Goal: Transaction & Acquisition: Purchase product/service

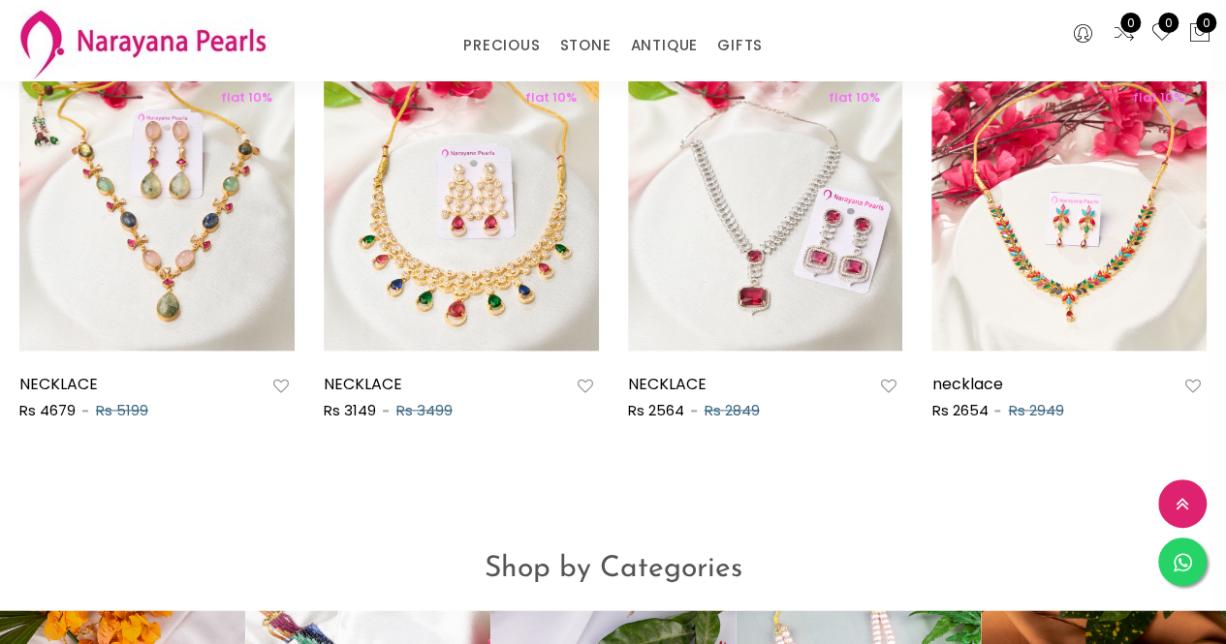
scroll to position [796, 0]
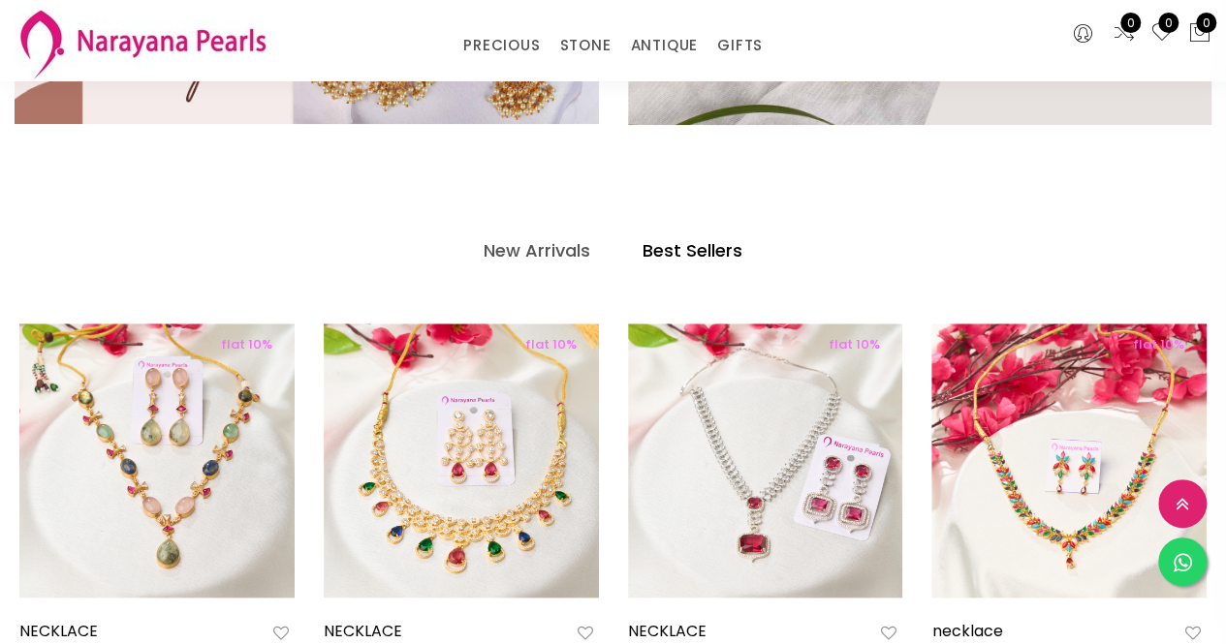
click at [895, 196] on div at bounding box center [613, 9] width 1226 height 444
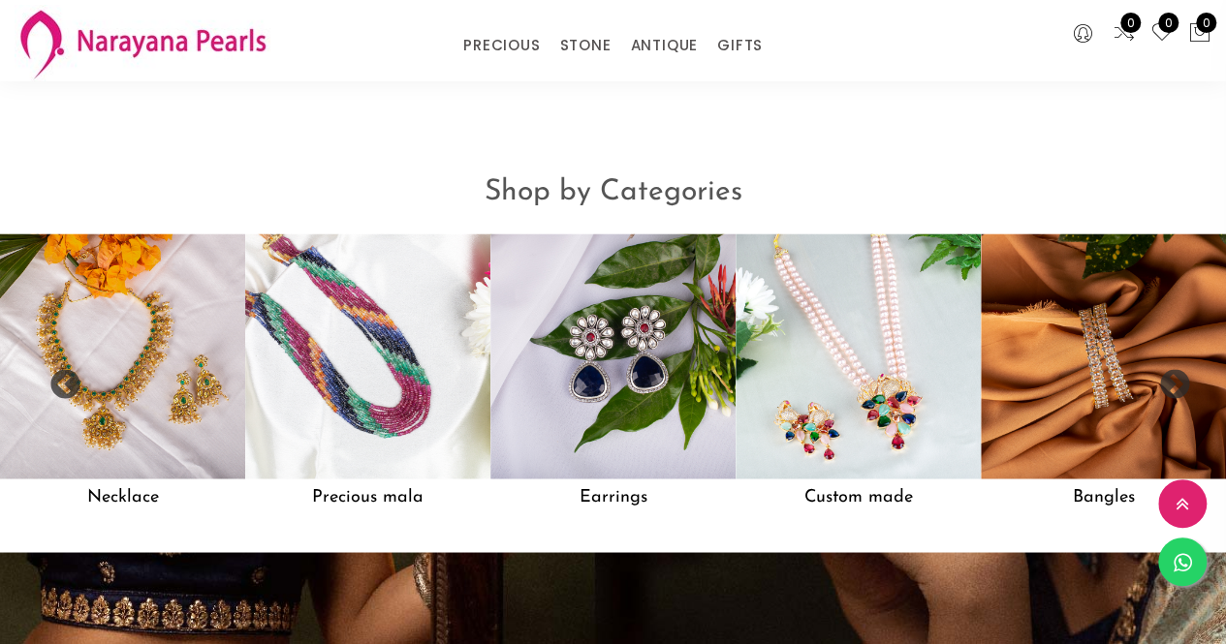
scroll to position [1424, 0]
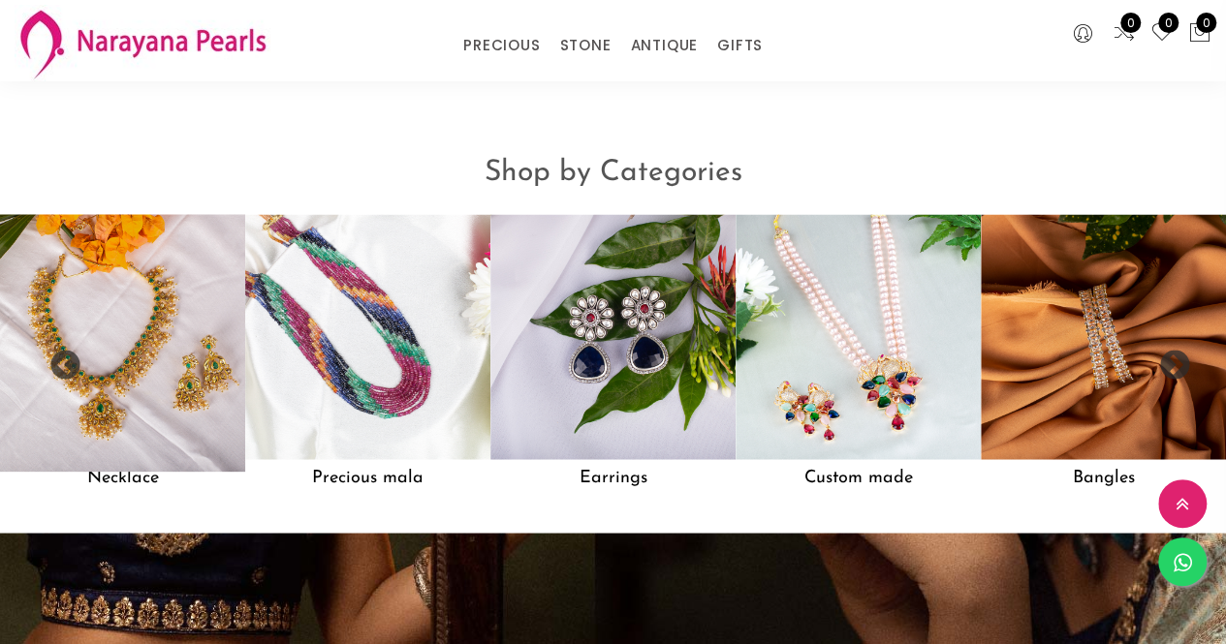
click at [200, 317] on img at bounding box center [121, 337] width 269 height 269
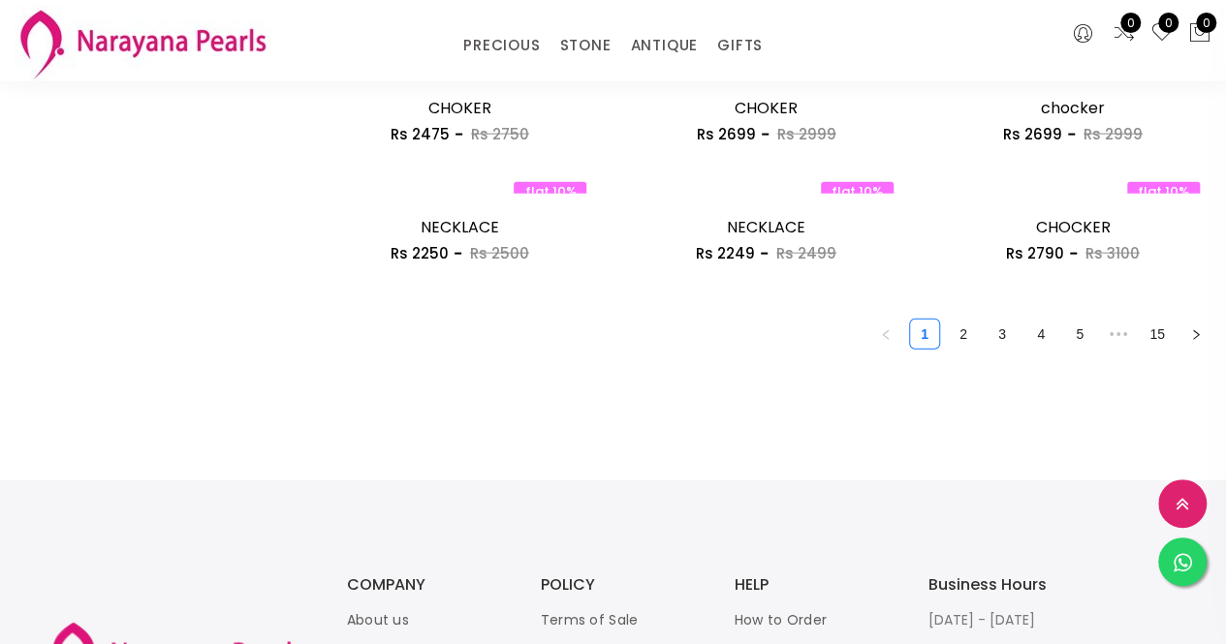
scroll to position [2431, 0]
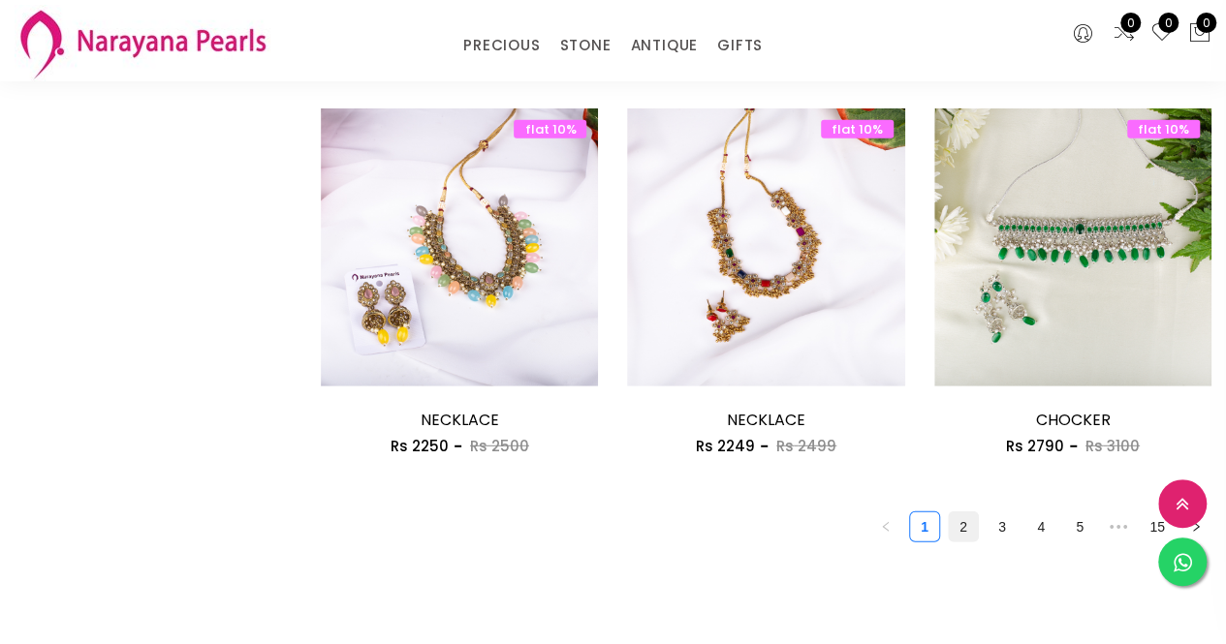
click at [975, 524] on link "2" at bounding box center [963, 527] width 29 height 29
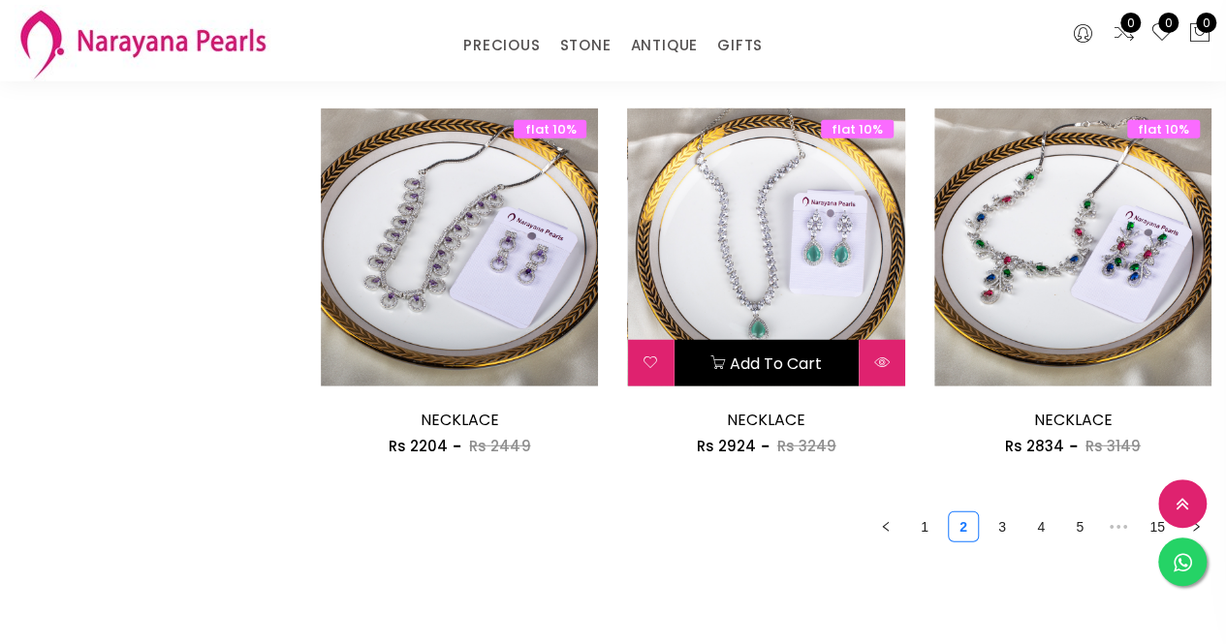
scroll to position [2575, 0]
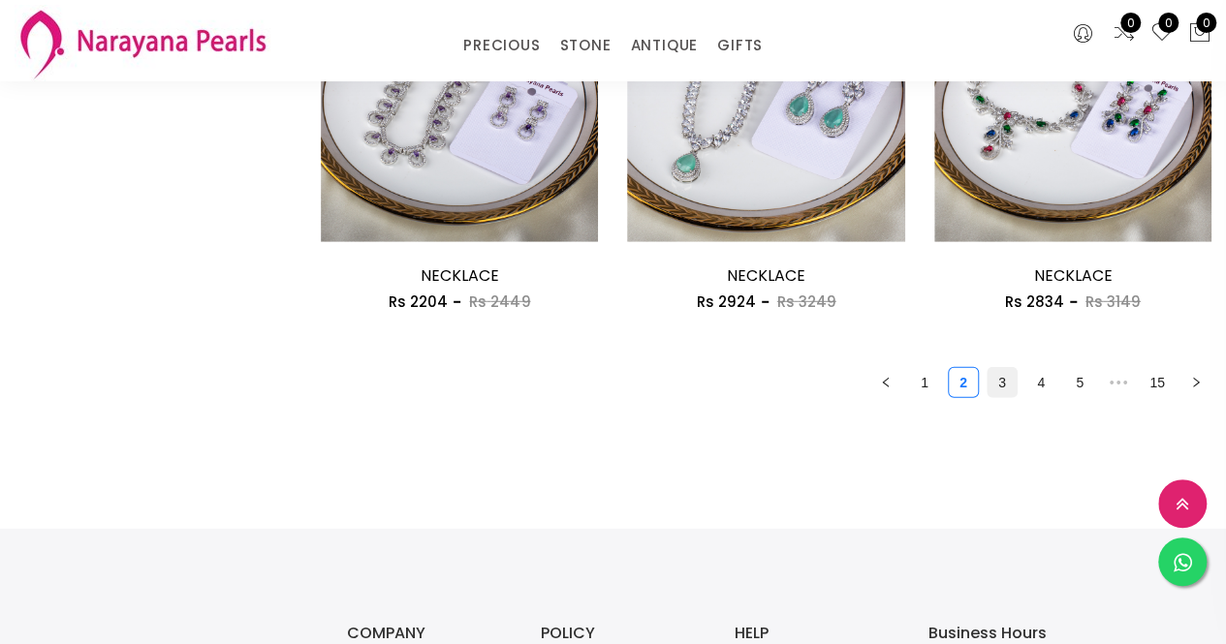
click at [994, 390] on link "3" at bounding box center [1001, 382] width 29 height 29
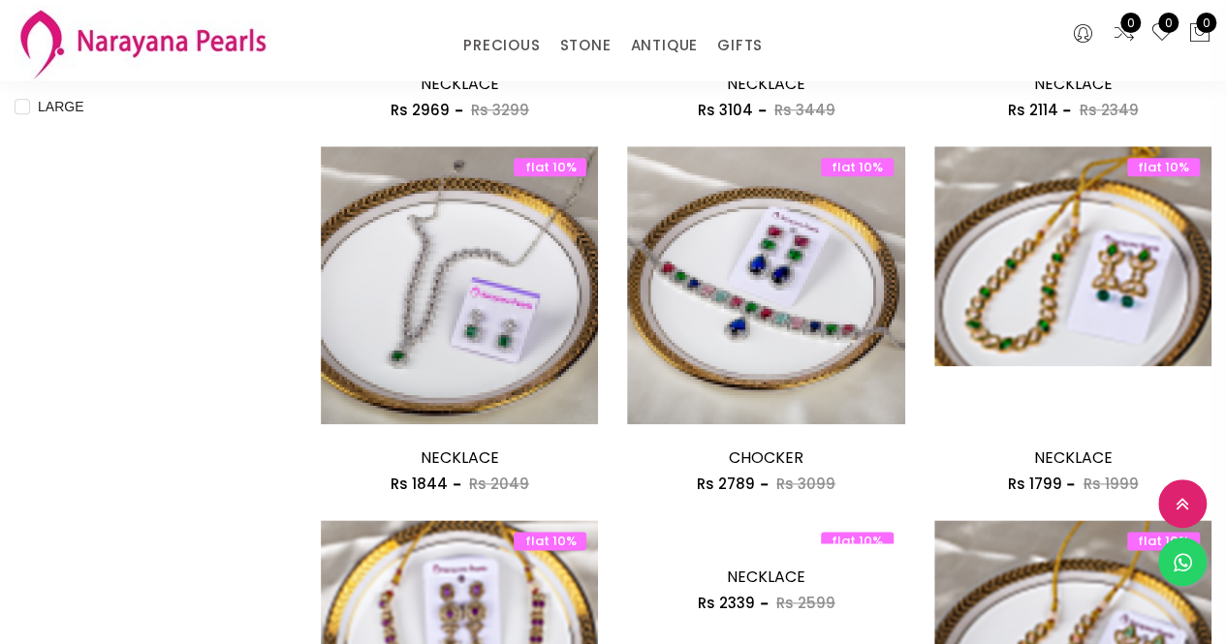
scroll to position [901, 0]
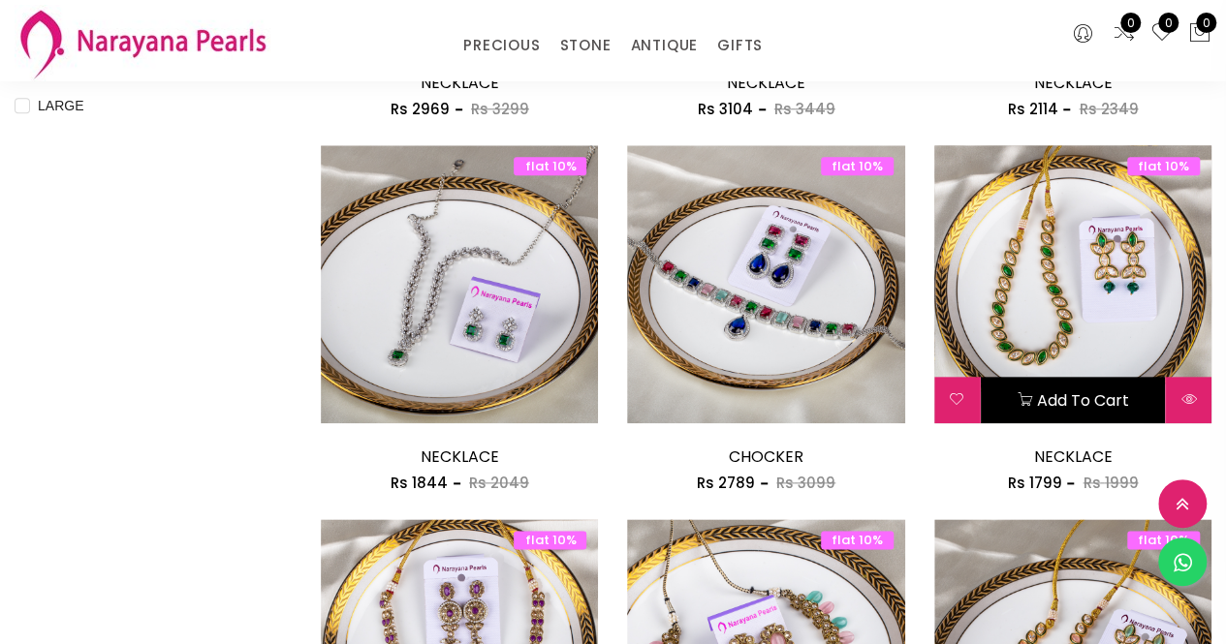
click at [994, 390] on button "Add to cart" at bounding box center [1073, 400] width 184 height 47
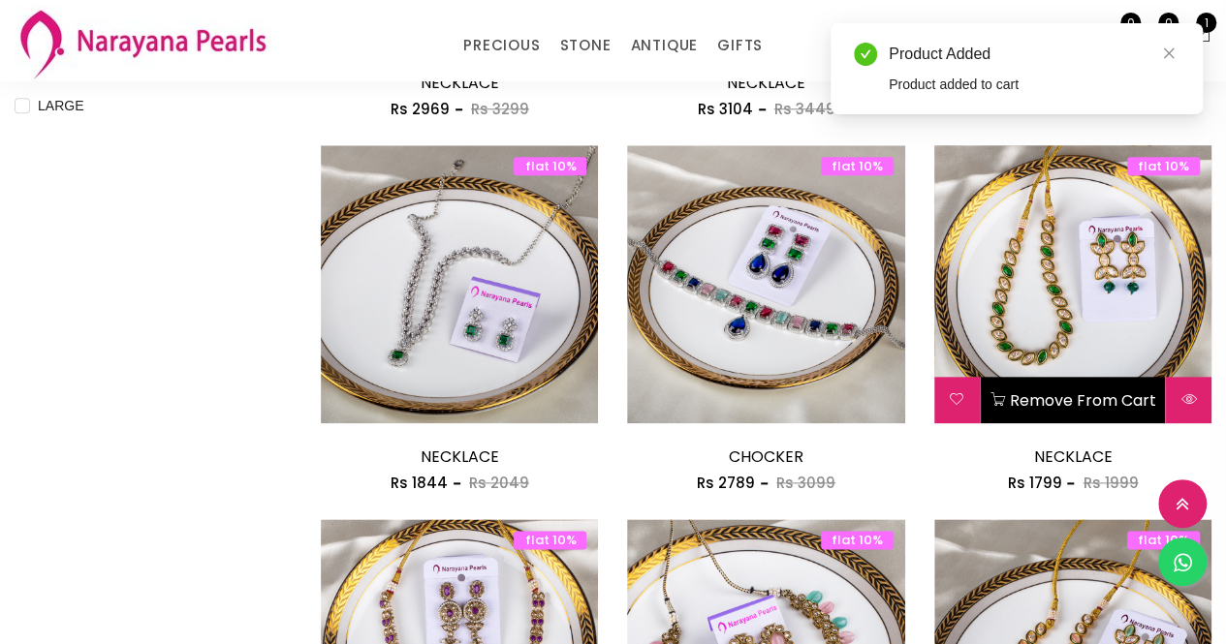
click at [996, 389] on button "Remove from cart" at bounding box center [1073, 400] width 184 height 47
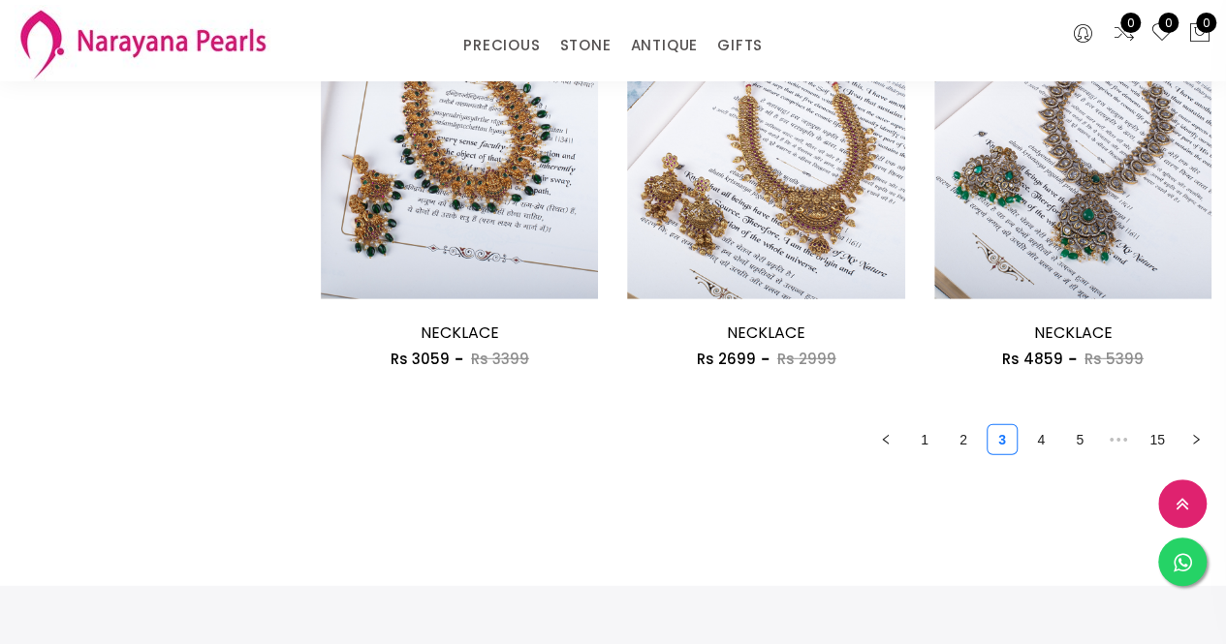
scroll to position [2545, 0]
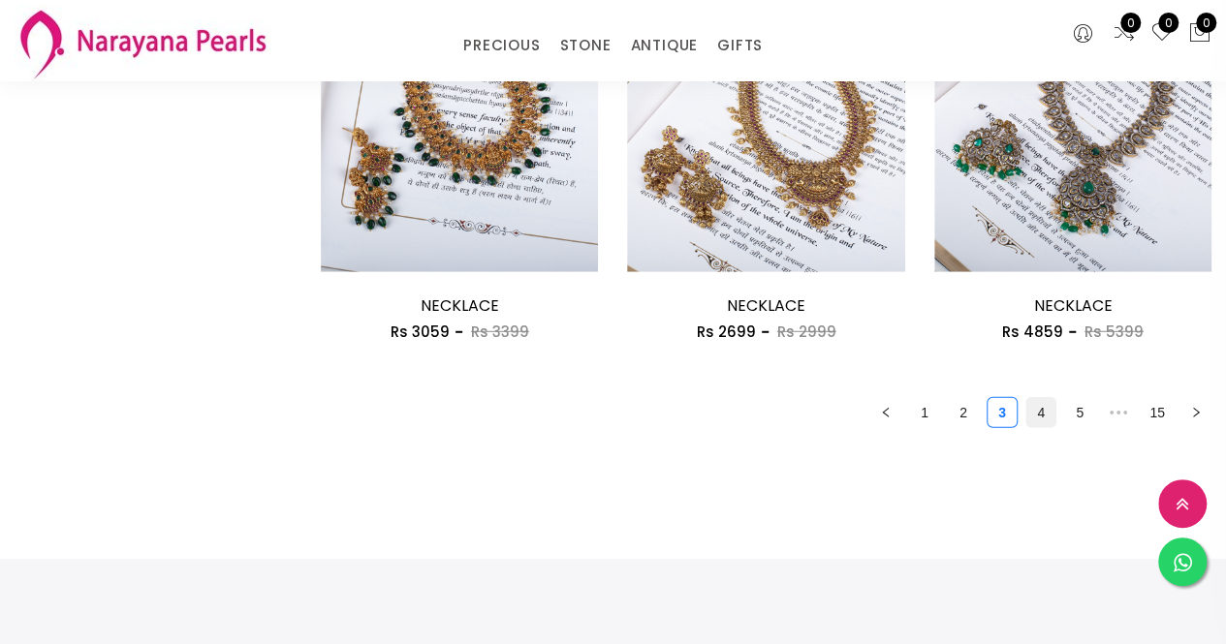
click at [1054, 408] on link "4" at bounding box center [1040, 412] width 29 height 29
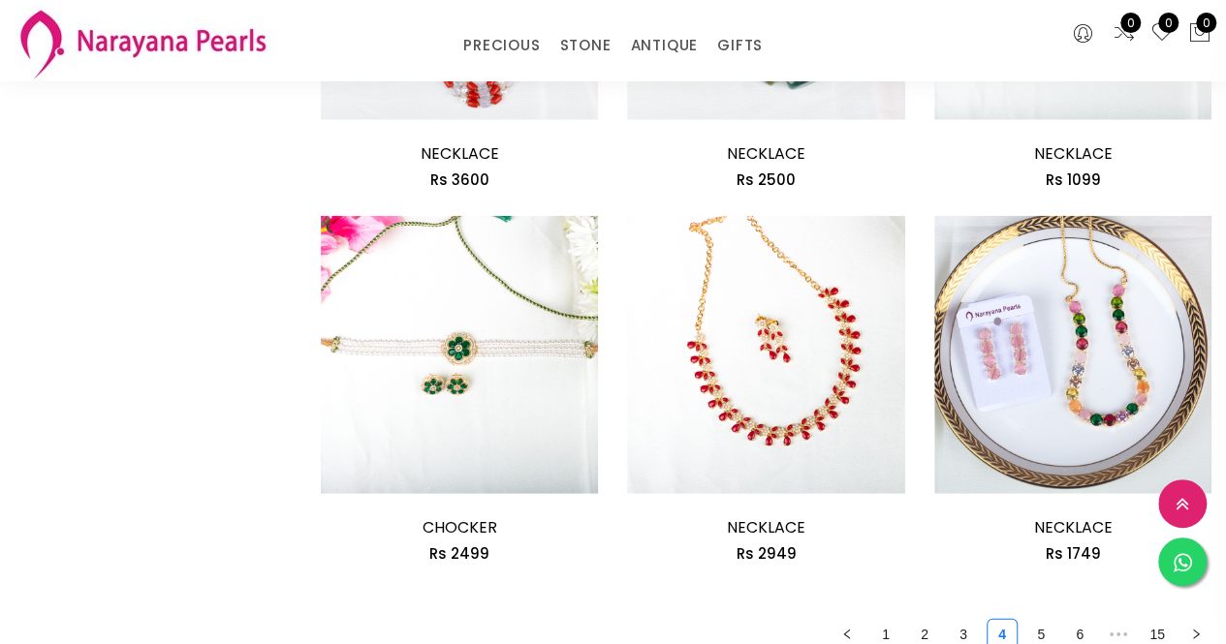
scroll to position [2496, 0]
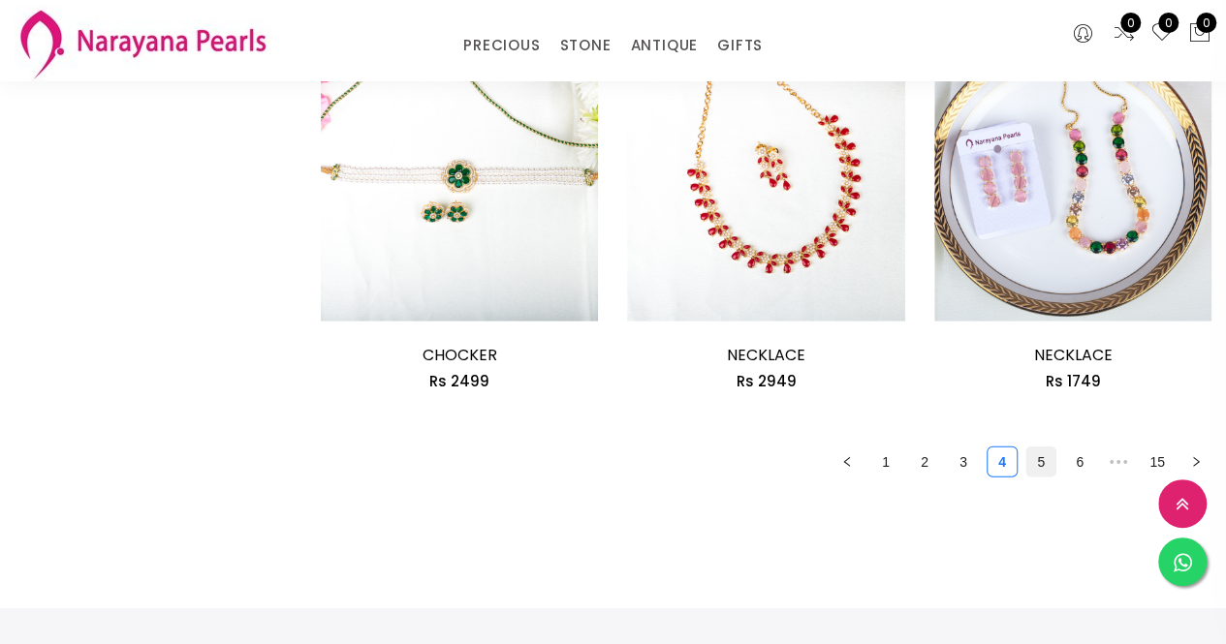
click at [1043, 467] on link "5" at bounding box center [1040, 462] width 29 height 29
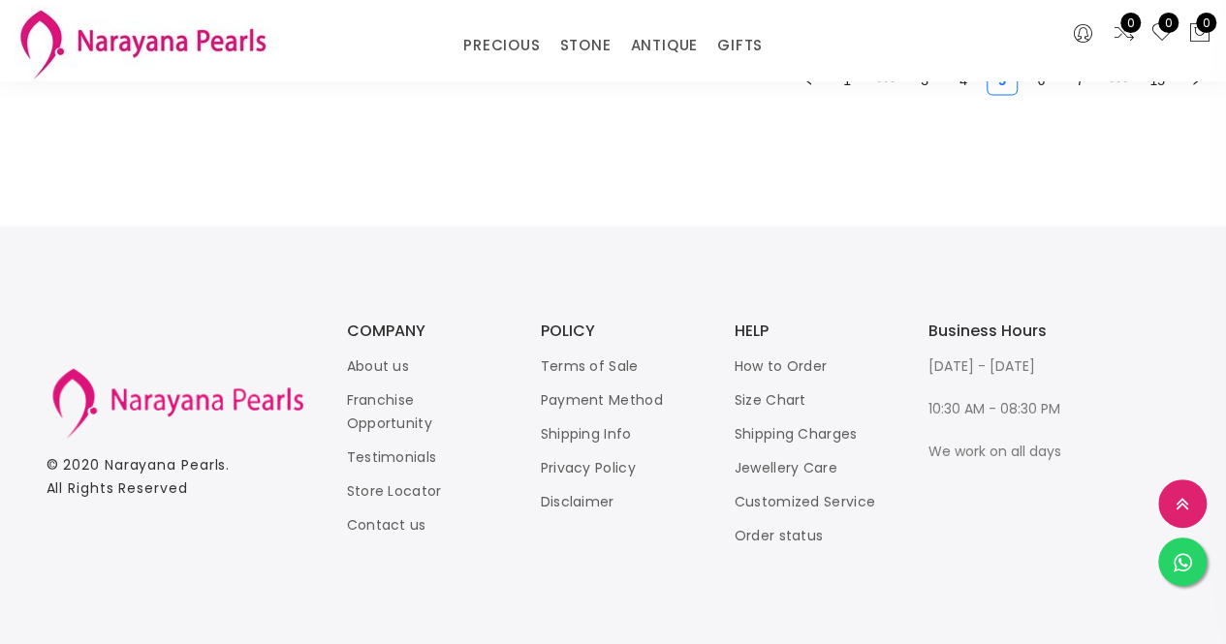
scroll to position [2535, 0]
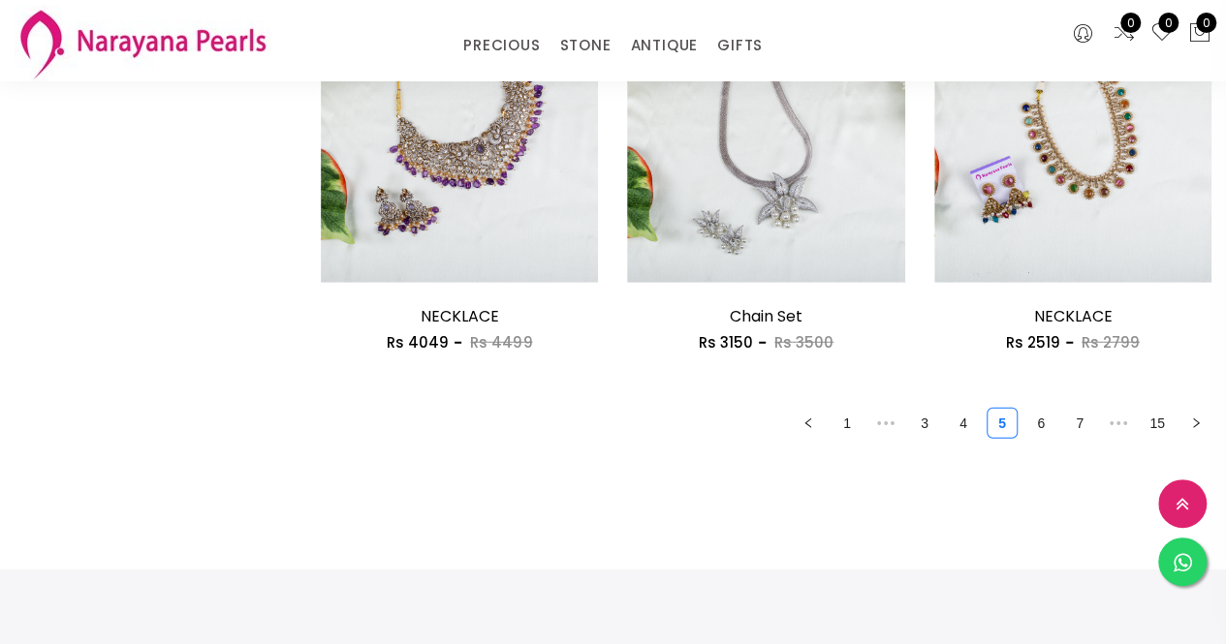
click at [1023, 416] on ul "1 ••• 3 4 5 6 7 ••• 15" at bounding box center [766, 423] width 890 height 31
click at [1033, 420] on link "6" at bounding box center [1040, 423] width 29 height 29
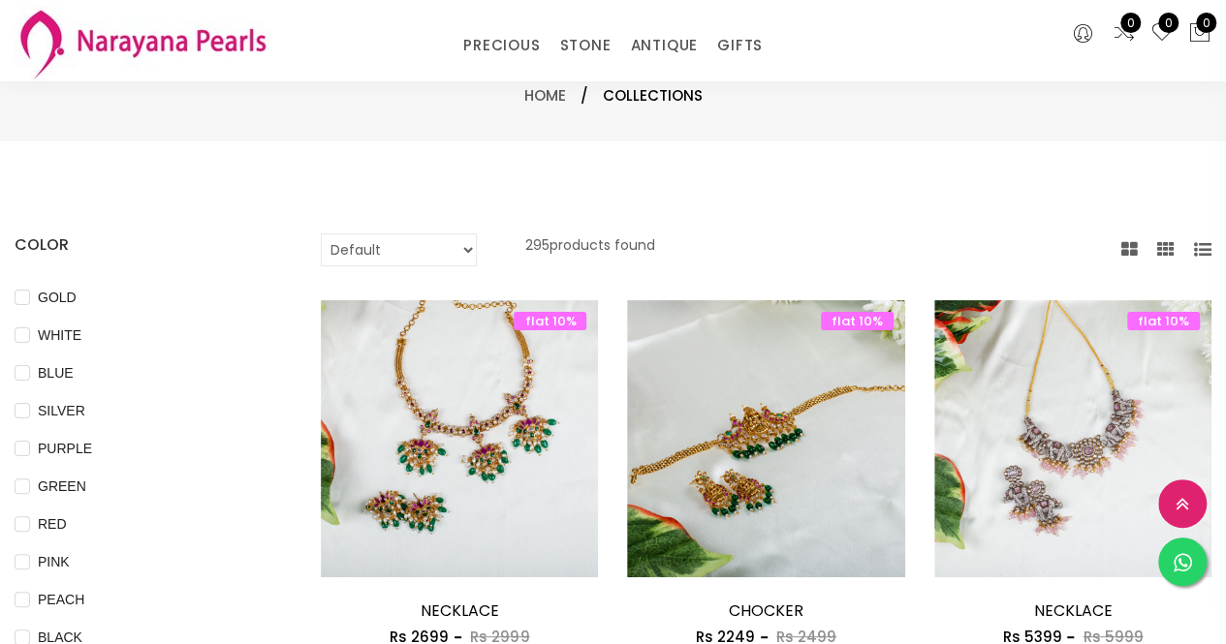
scroll to position [328, 0]
